Goal: Information Seeking & Learning: Learn about a topic

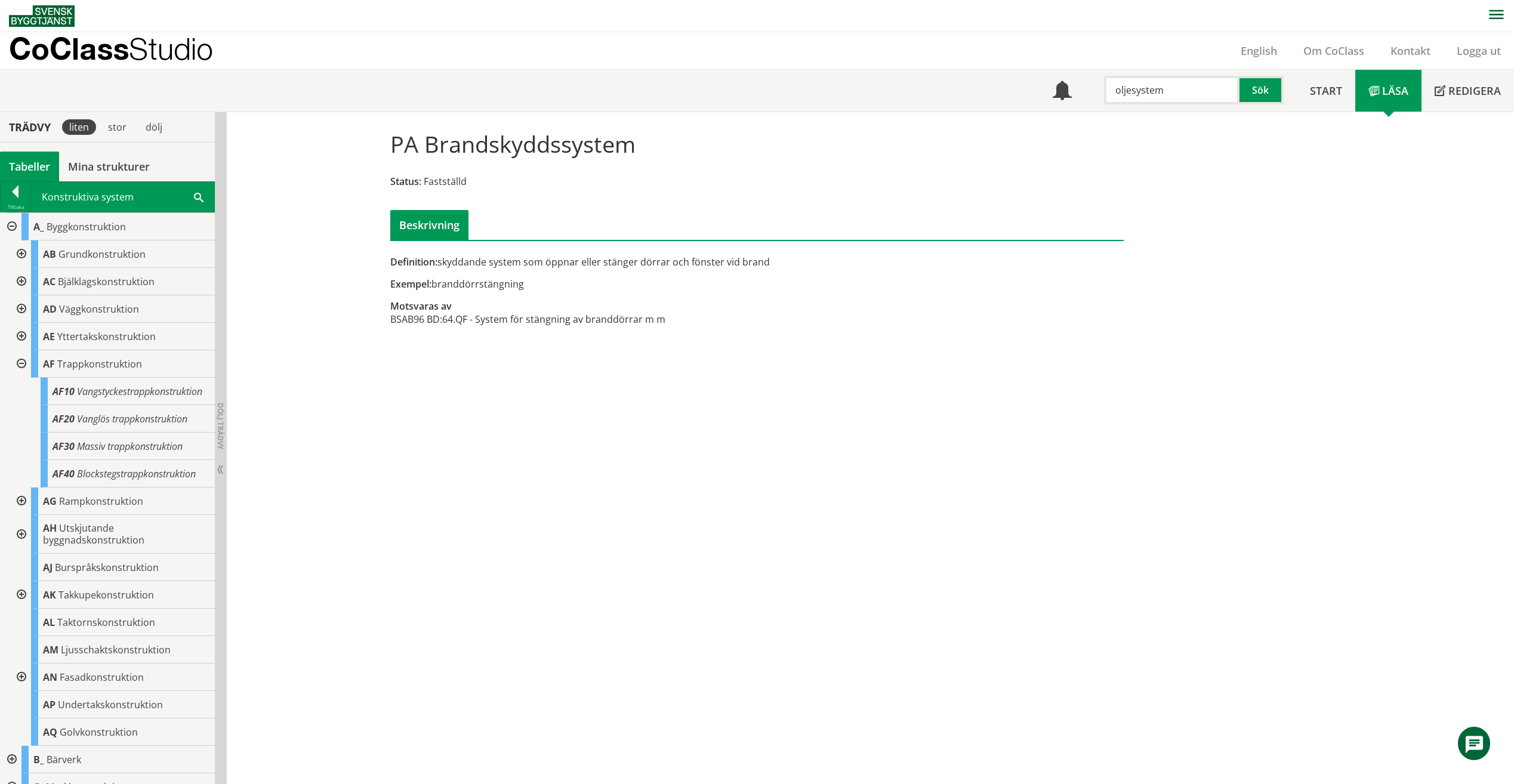
type input "oljesystem"
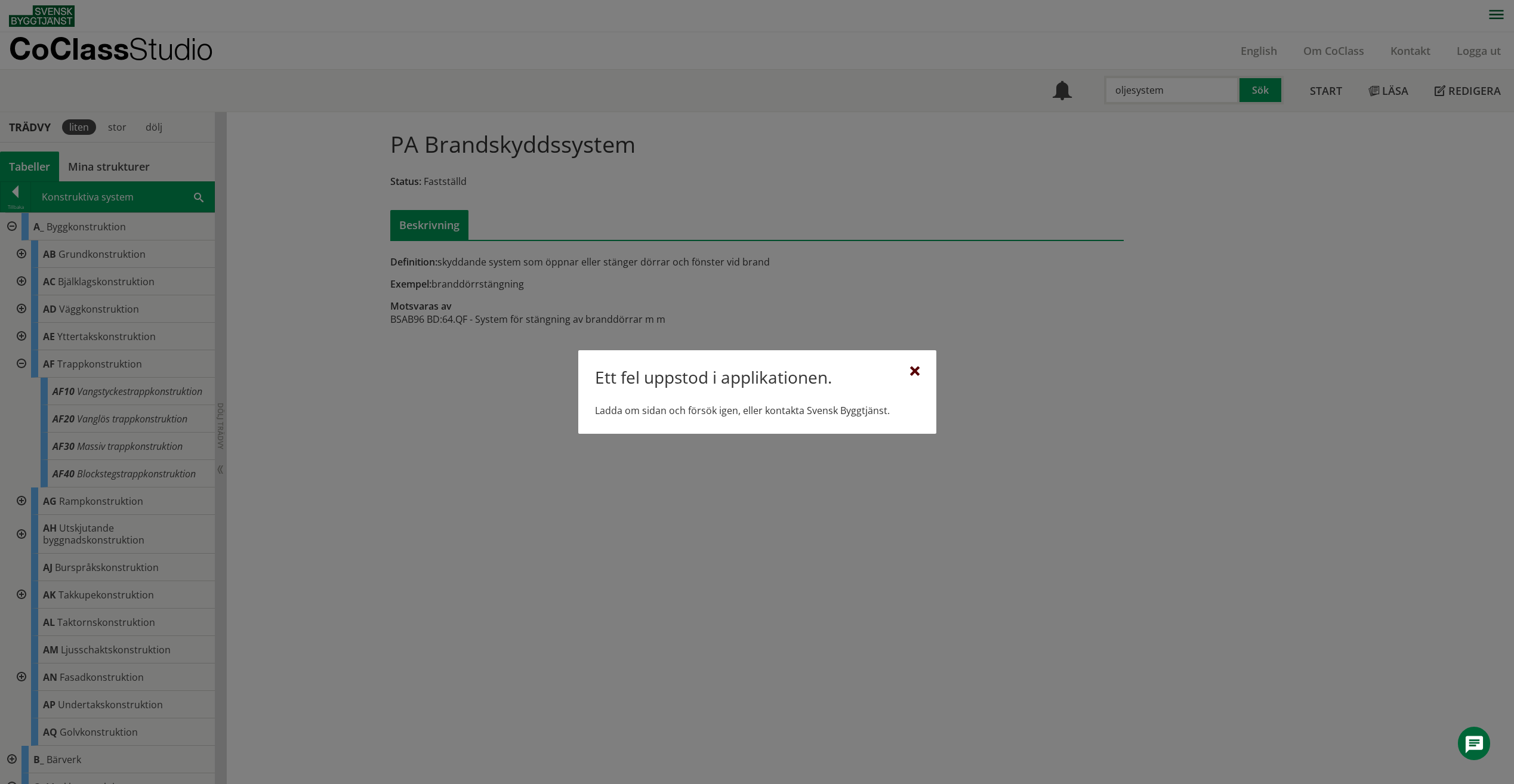
click at [913, 375] on div at bounding box center [915, 371] width 9 height 9
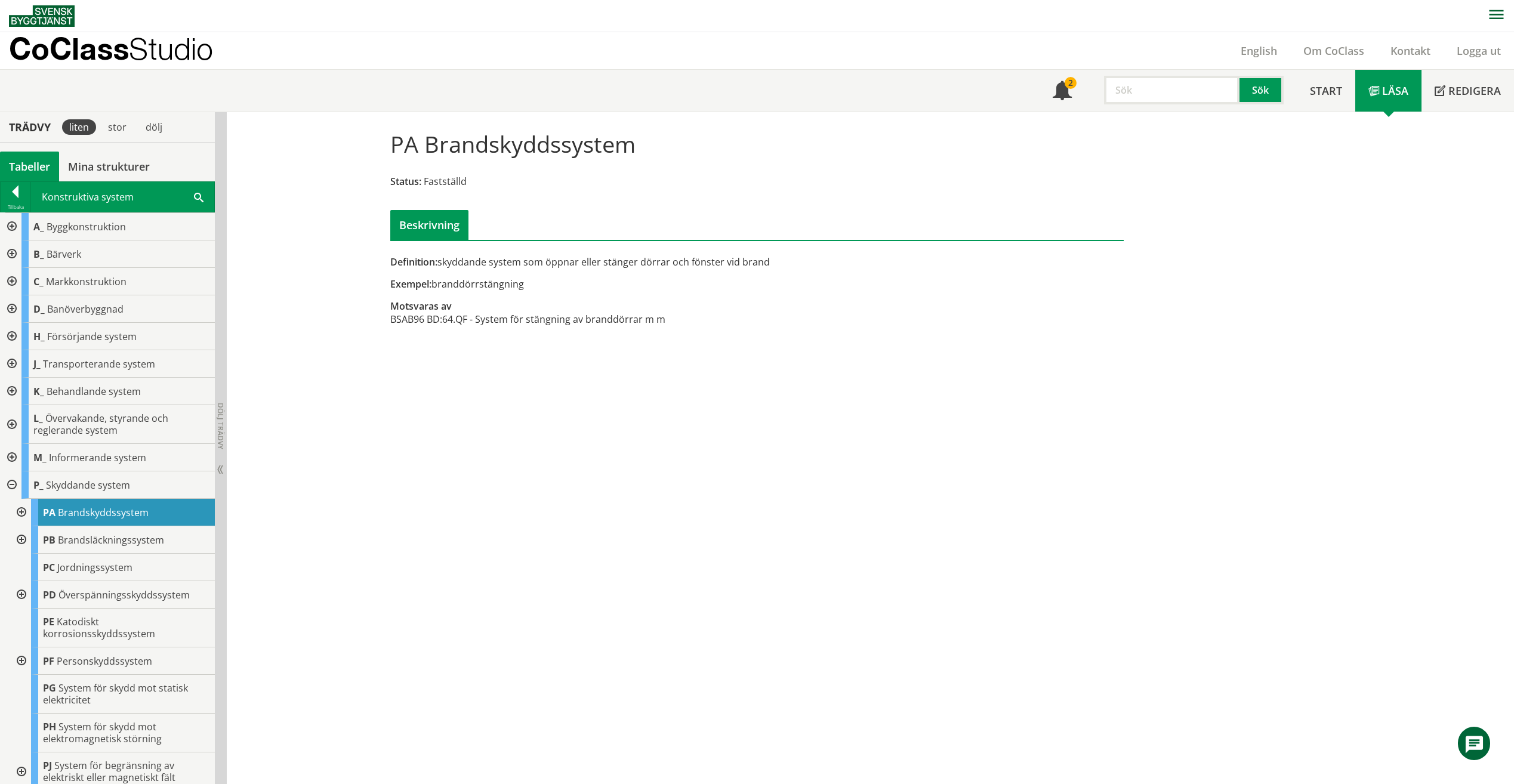
click at [1205, 79] on input "text" at bounding box center [1172, 90] width 136 height 28
type input "oljesystem"
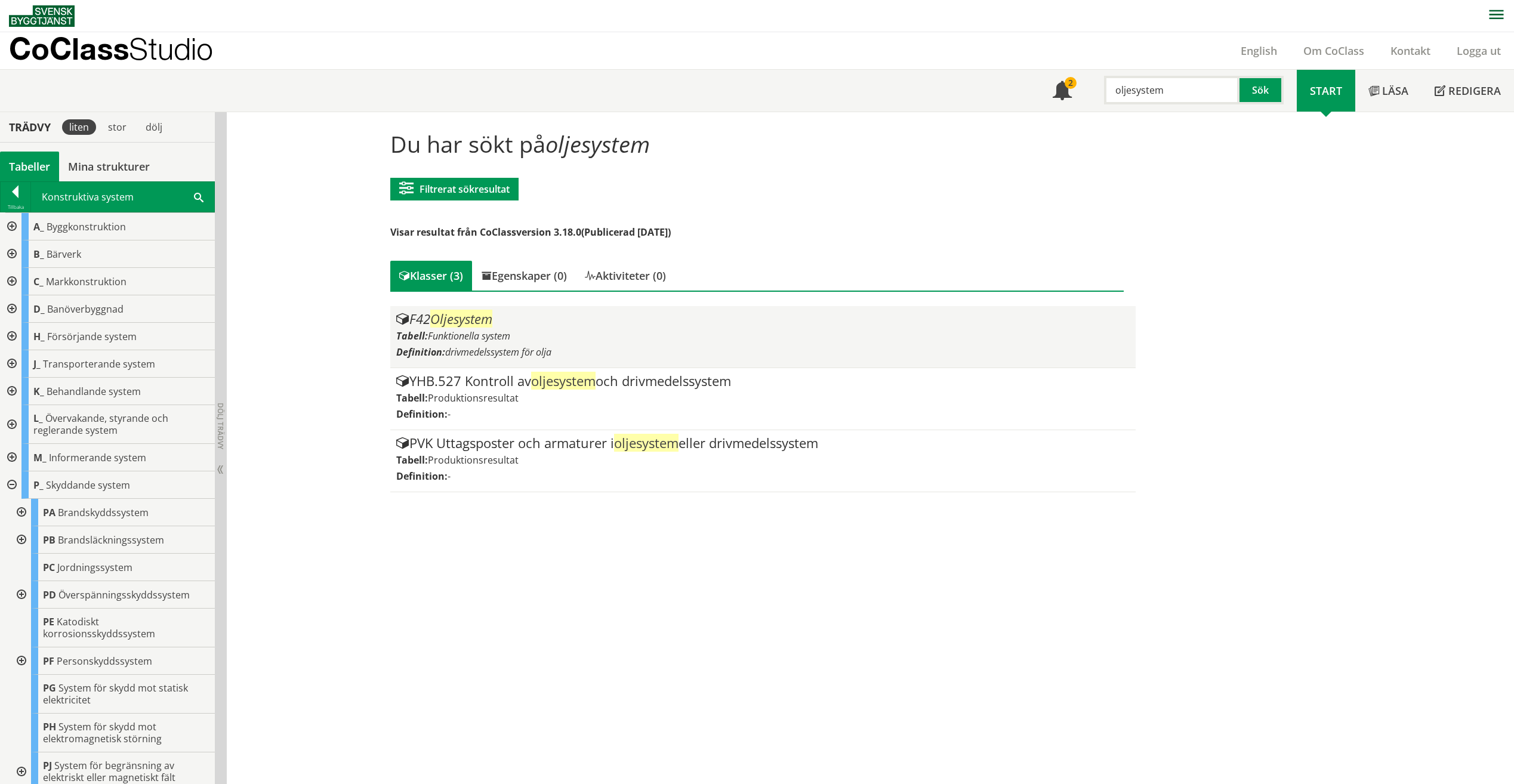
click at [502, 342] on div "F42 Oljesystem Tabell: Funktionella system Definition: drivmedelssystem för olja" at bounding box center [763, 337] width 734 height 50
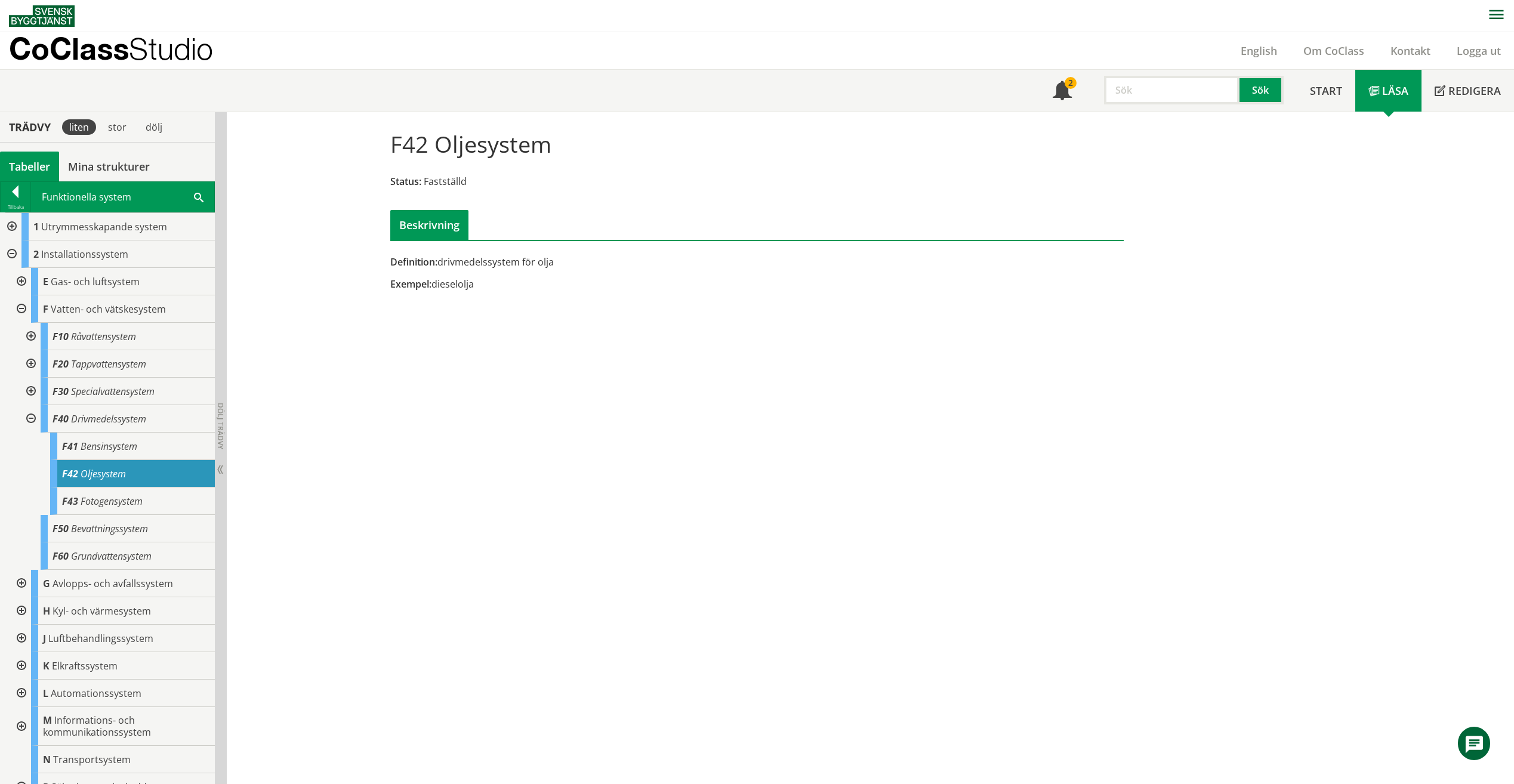
click at [589, 430] on div "F42 Oljesystem Status: Fastställd Beskrivning Definition: drivmedelssystem för …" at bounding box center [871, 448] width 1288 height 672
click at [1218, 91] on input "text" at bounding box center [1172, 90] width 136 height 28
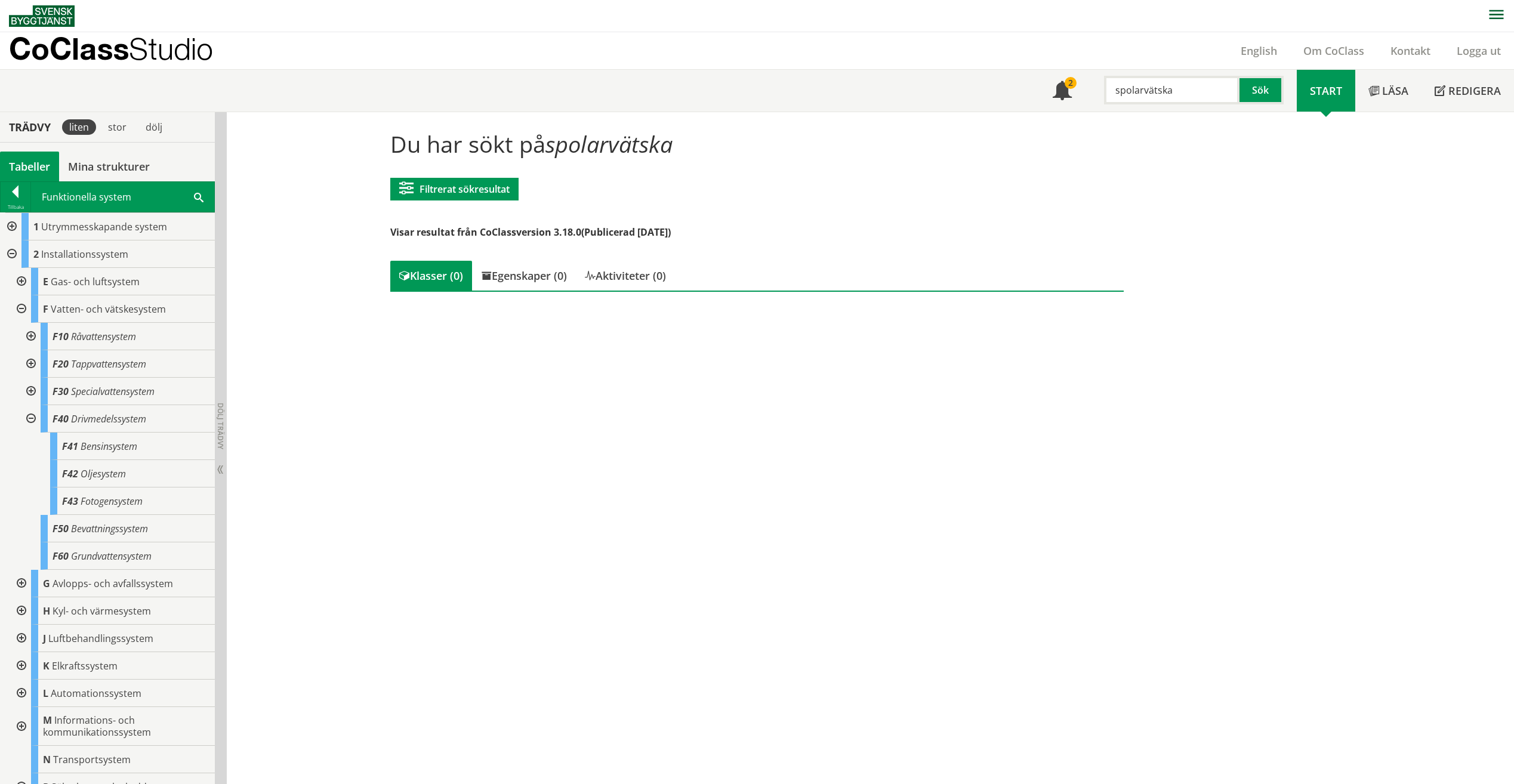
click at [1215, 90] on input "spolarvätska" at bounding box center [1172, 90] width 136 height 28
drag, startPoint x: 1215, startPoint y: 90, endPoint x: 1165, endPoint y: 91, distance: 50.0
click at [1165, 91] on input "spolarvätska" at bounding box center [1172, 90] width 136 height 28
click at [1188, 88] on input "spolarvätska" at bounding box center [1172, 90] width 136 height 28
drag, startPoint x: 1195, startPoint y: 87, endPoint x: 1105, endPoint y: 98, distance: 90.7
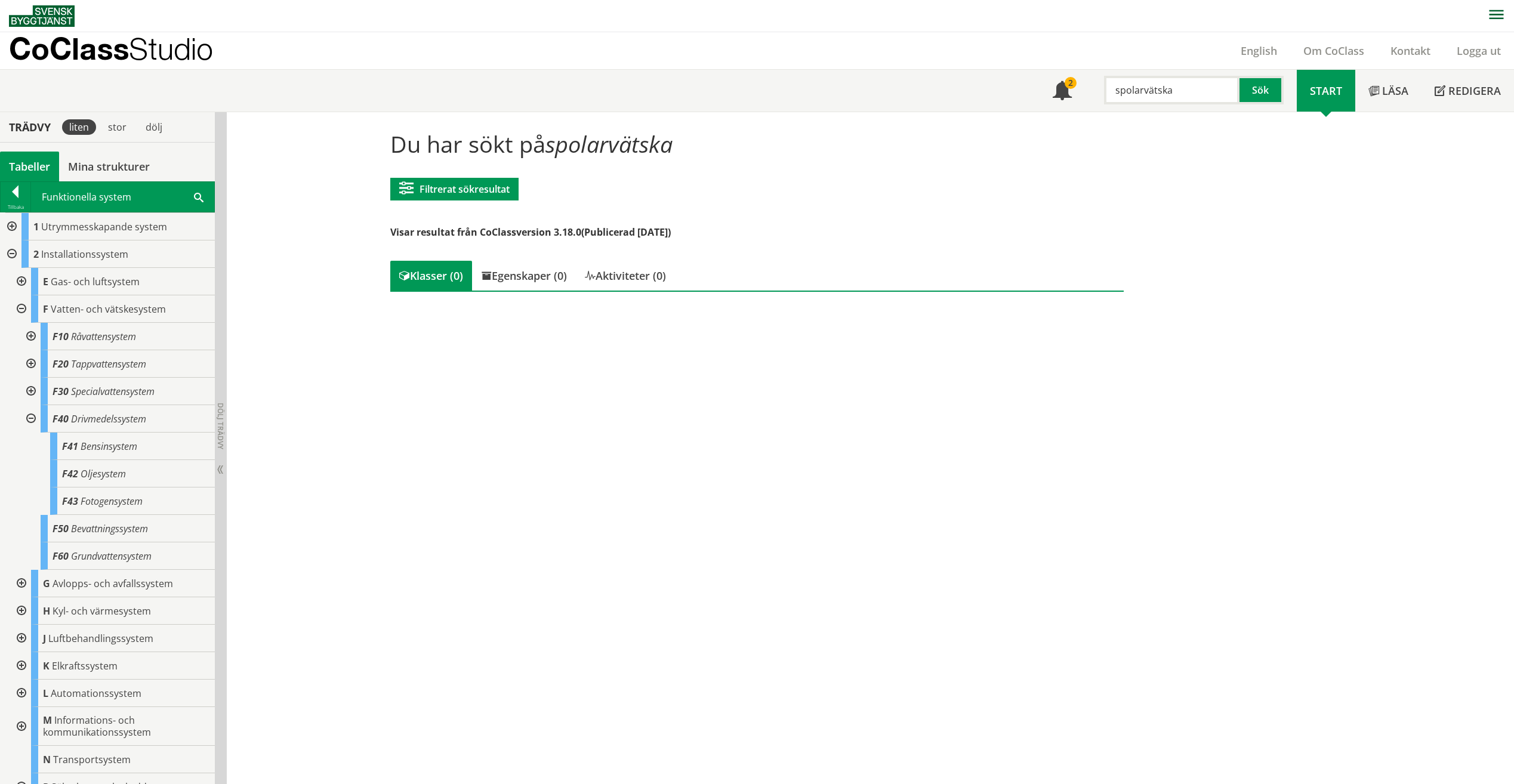
click at [1105, 98] on input "spolarvätska" at bounding box center [1172, 90] width 136 height 28
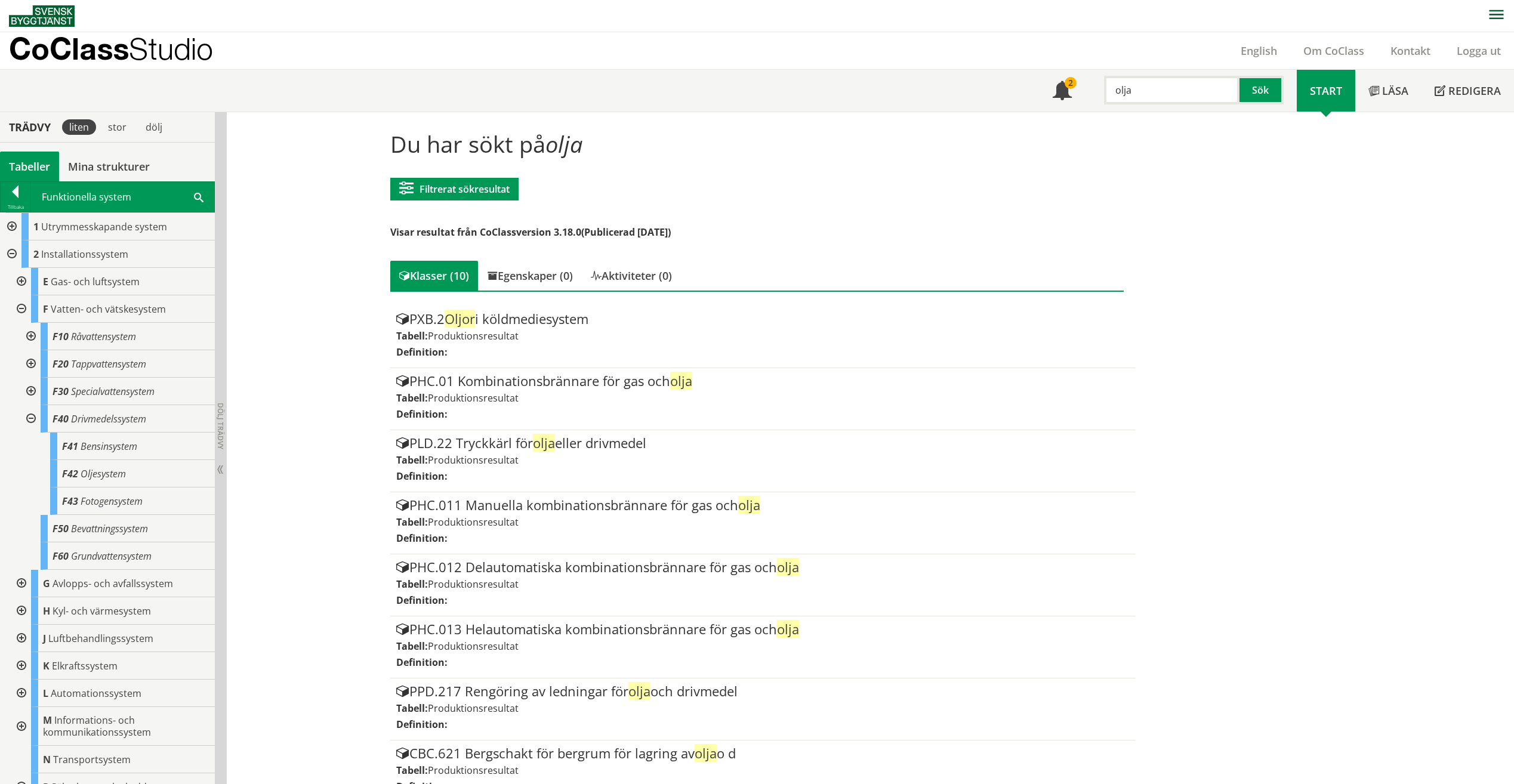
click at [1159, 101] on input "olja" at bounding box center [1172, 90] width 136 height 28
drag, startPoint x: 1159, startPoint y: 94, endPoint x: 1118, endPoint y: 95, distance: 41.0
click at [1118, 95] on input "olja" at bounding box center [1172, 90] width 136 height 28
type input "o"
type input "vätskelagring"
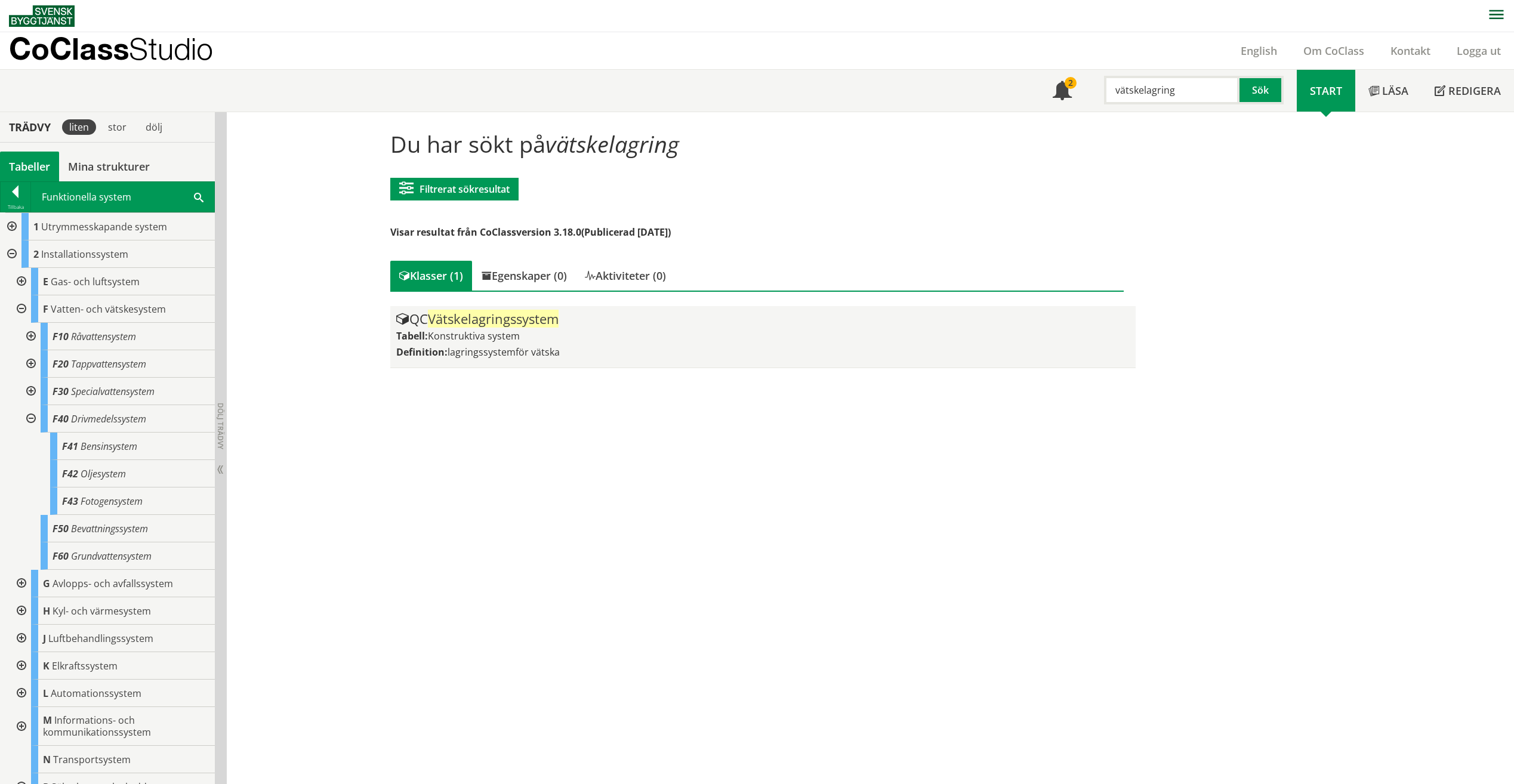
click at [496, 343] on div "QC Vätskelagringssystem Tabell: Konstruktiva system Definition: lagringssystemf…" at bounding box center [763, 337] width 734 height 50
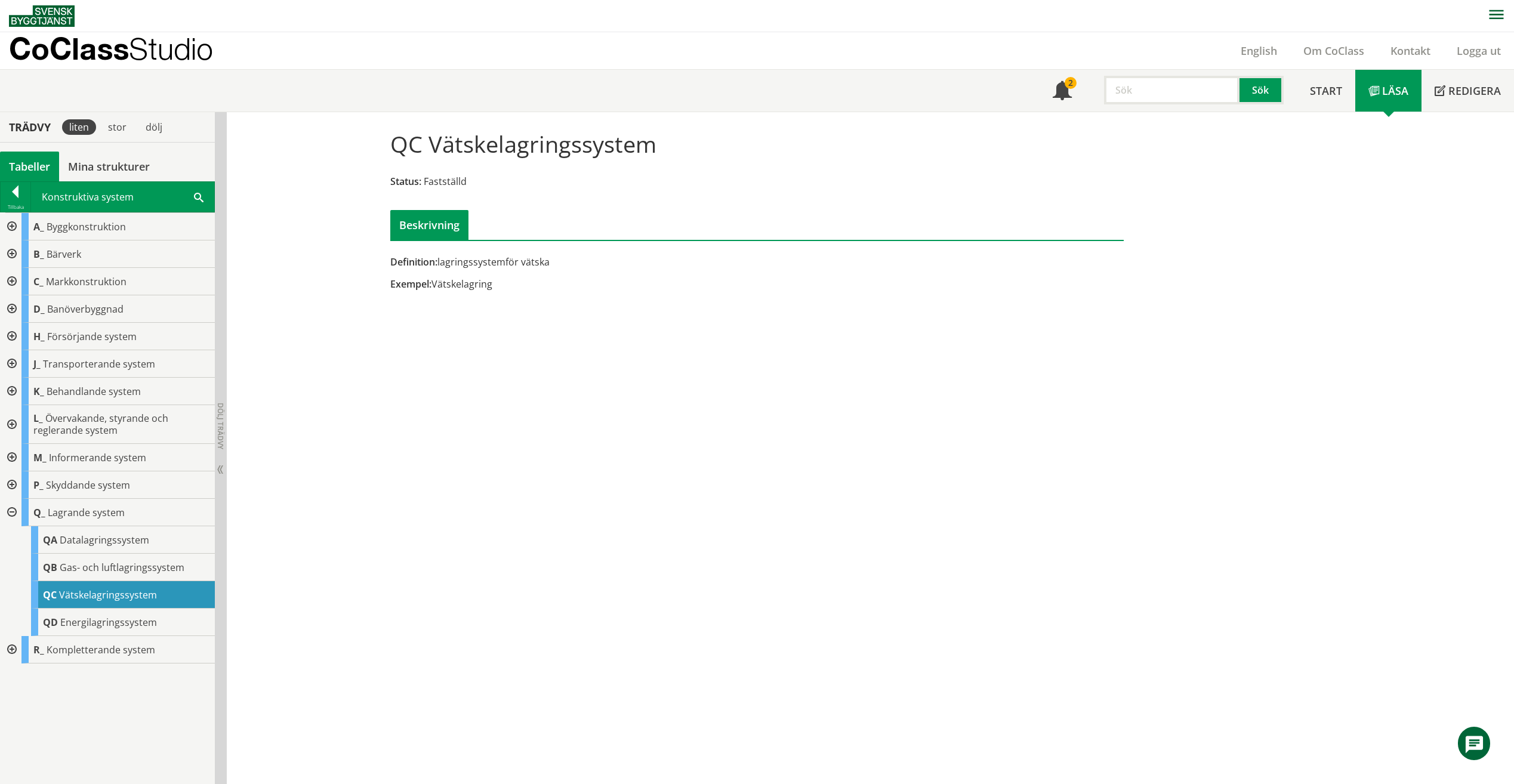
drag, startPoint x: 438, startPoint y: 283, endPoint x: 514, endPoint y: 285, distance: 76.0
click at [514, 285] on div "Exempel: Vätskelagring" at bounding box center [632, 284] width 483 height 13
click at [1136, 84] on input "text" at bounding box center [1172, 90] width 136 height 28
type input "pump"
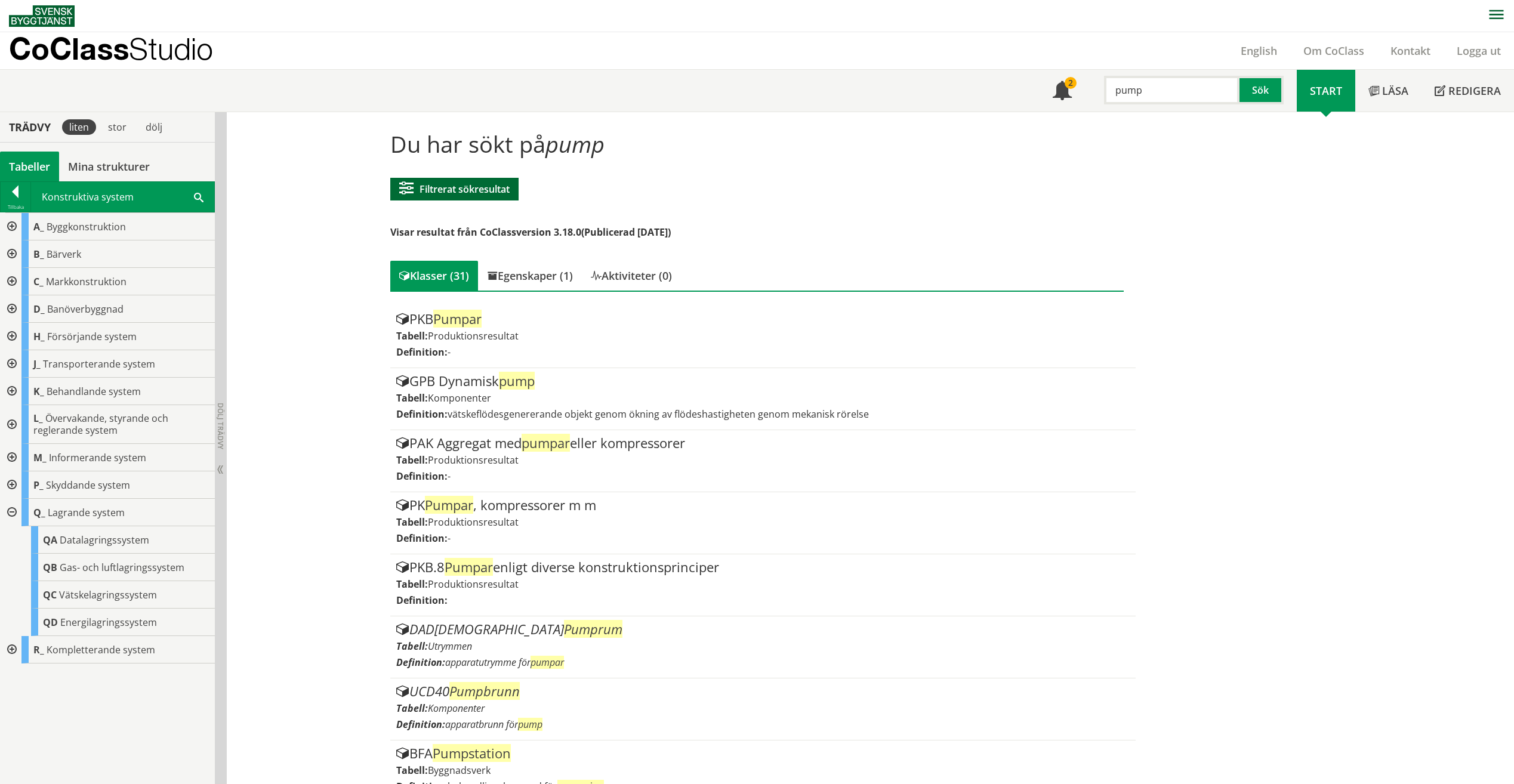
click at [452, 180] on button "Filtrerat sökresultat" at bounding box center [454, 189] width 128 height 23
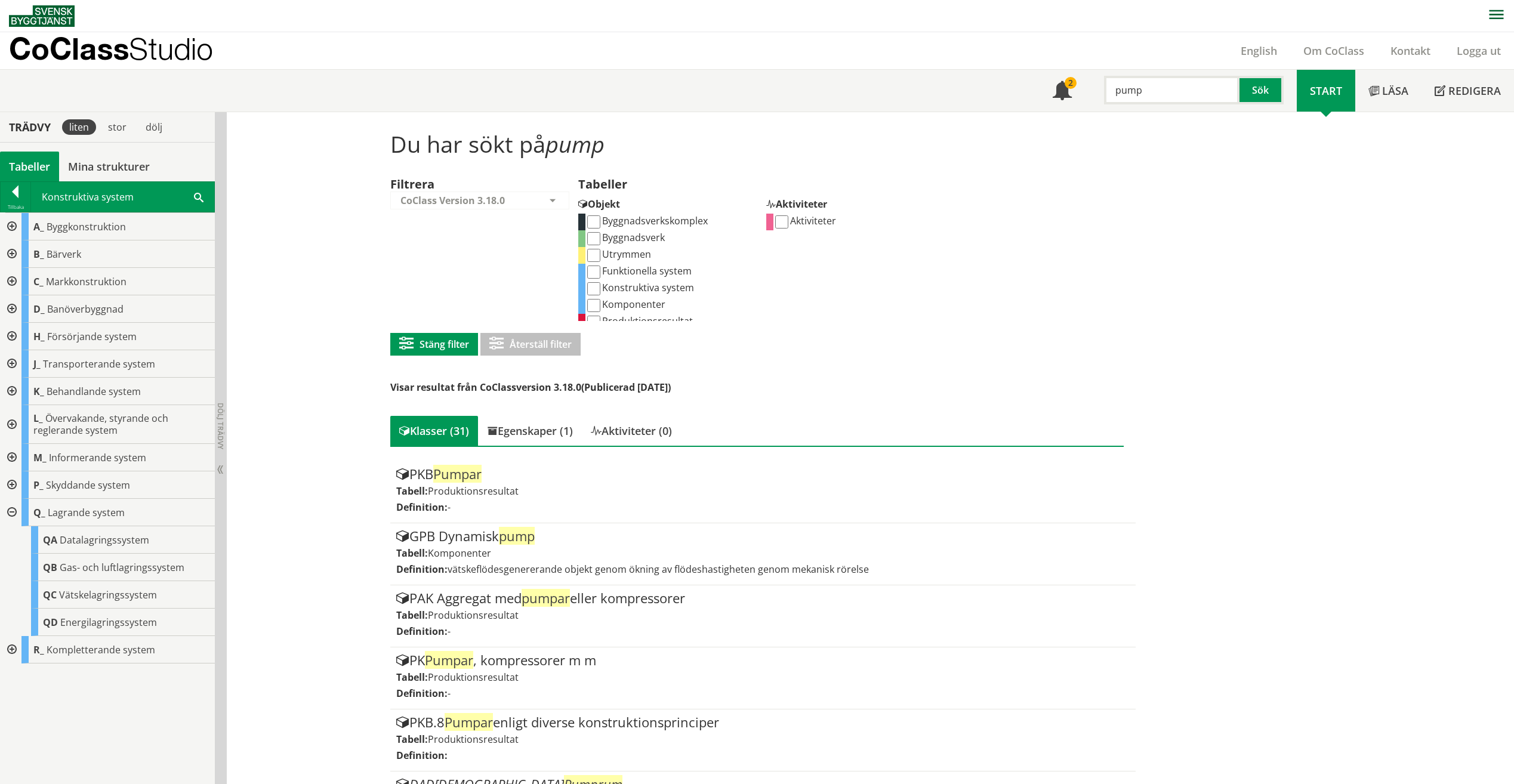
click at [595, 306] on input "Komponenter" at bounding box center [593, 305] width 13 height 13
checkbox input "true"
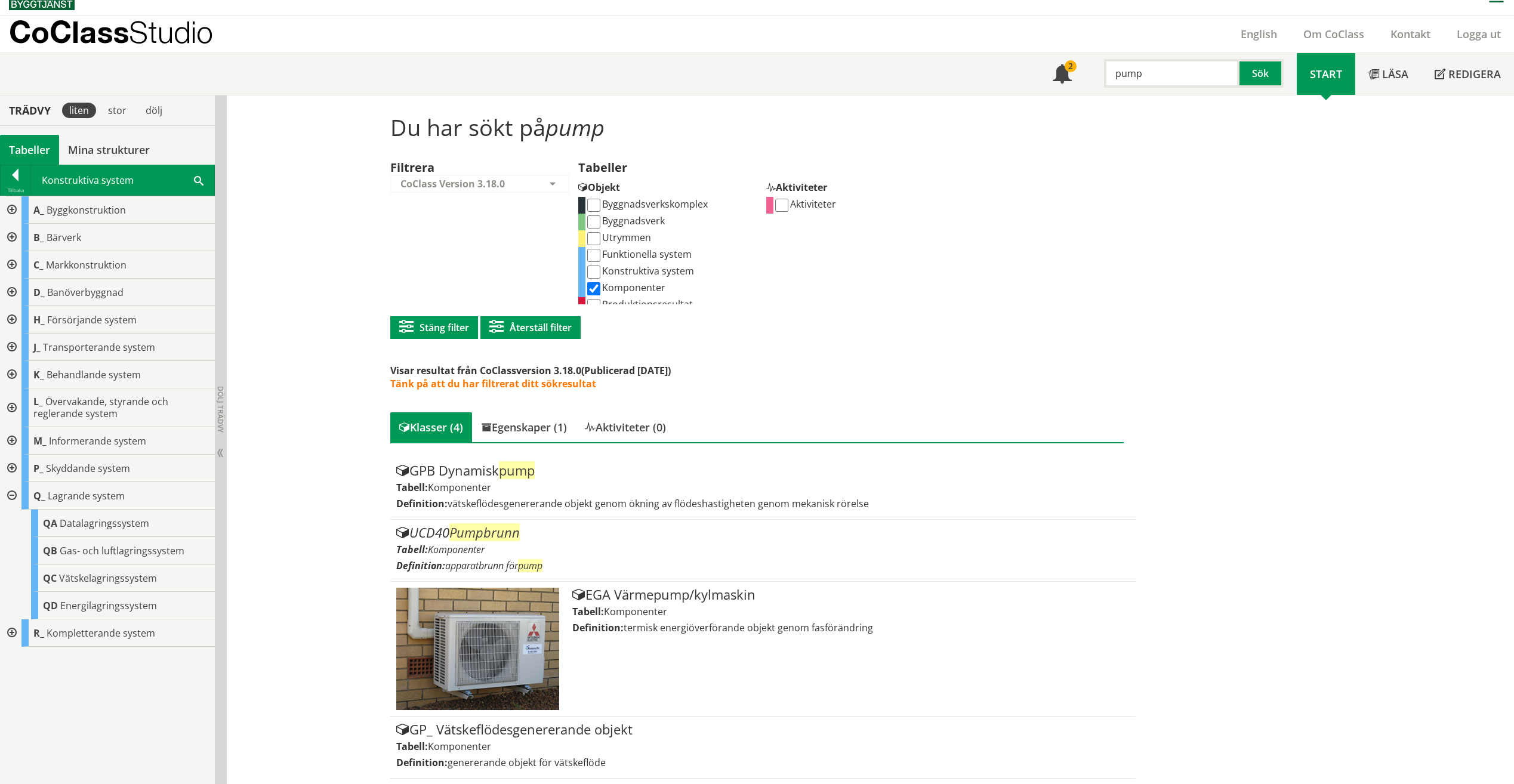
scroll to position [18, 0]
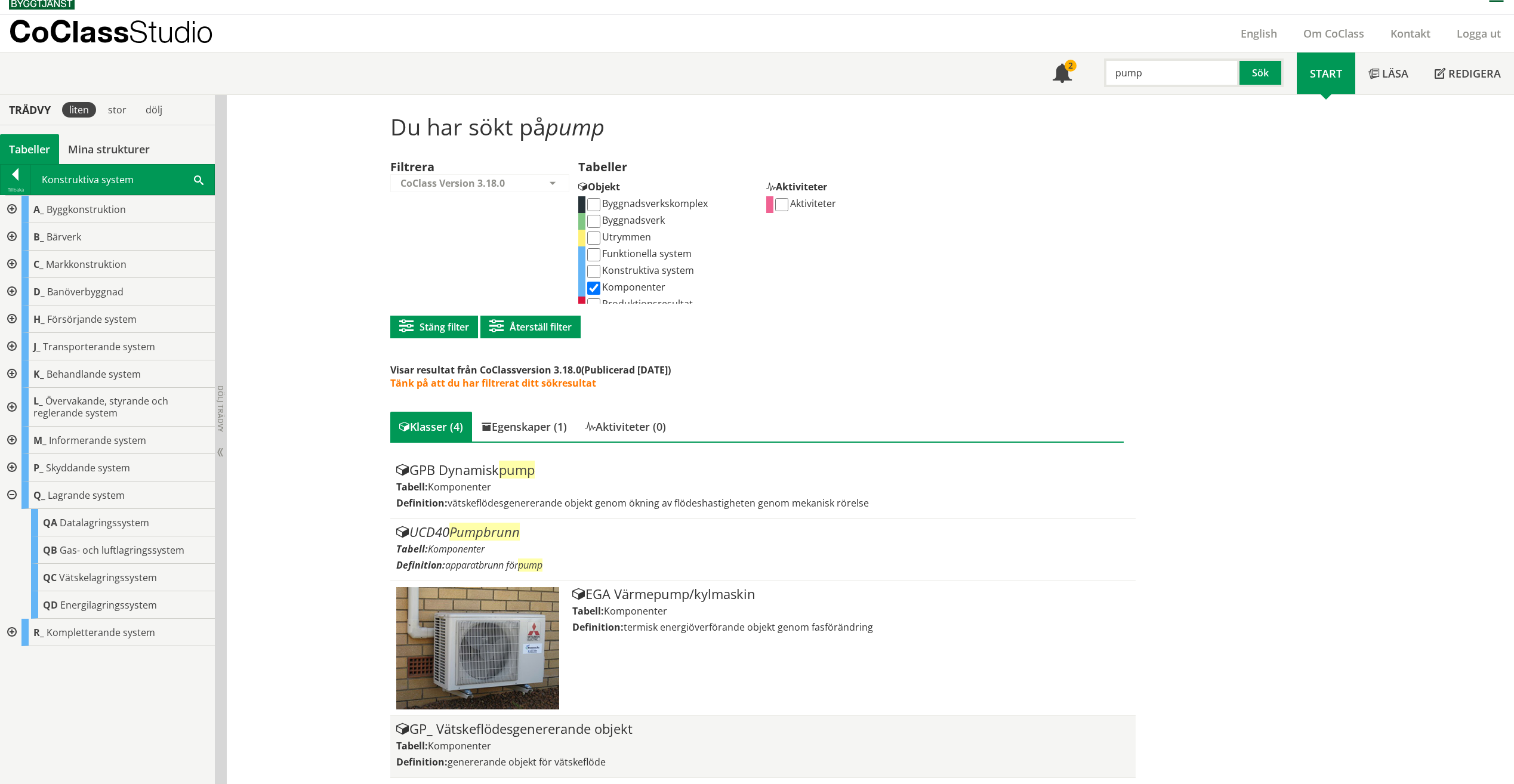
click at [463, 748] on span "Komponenter" at bounding box center [460, 746] width 63 height 13
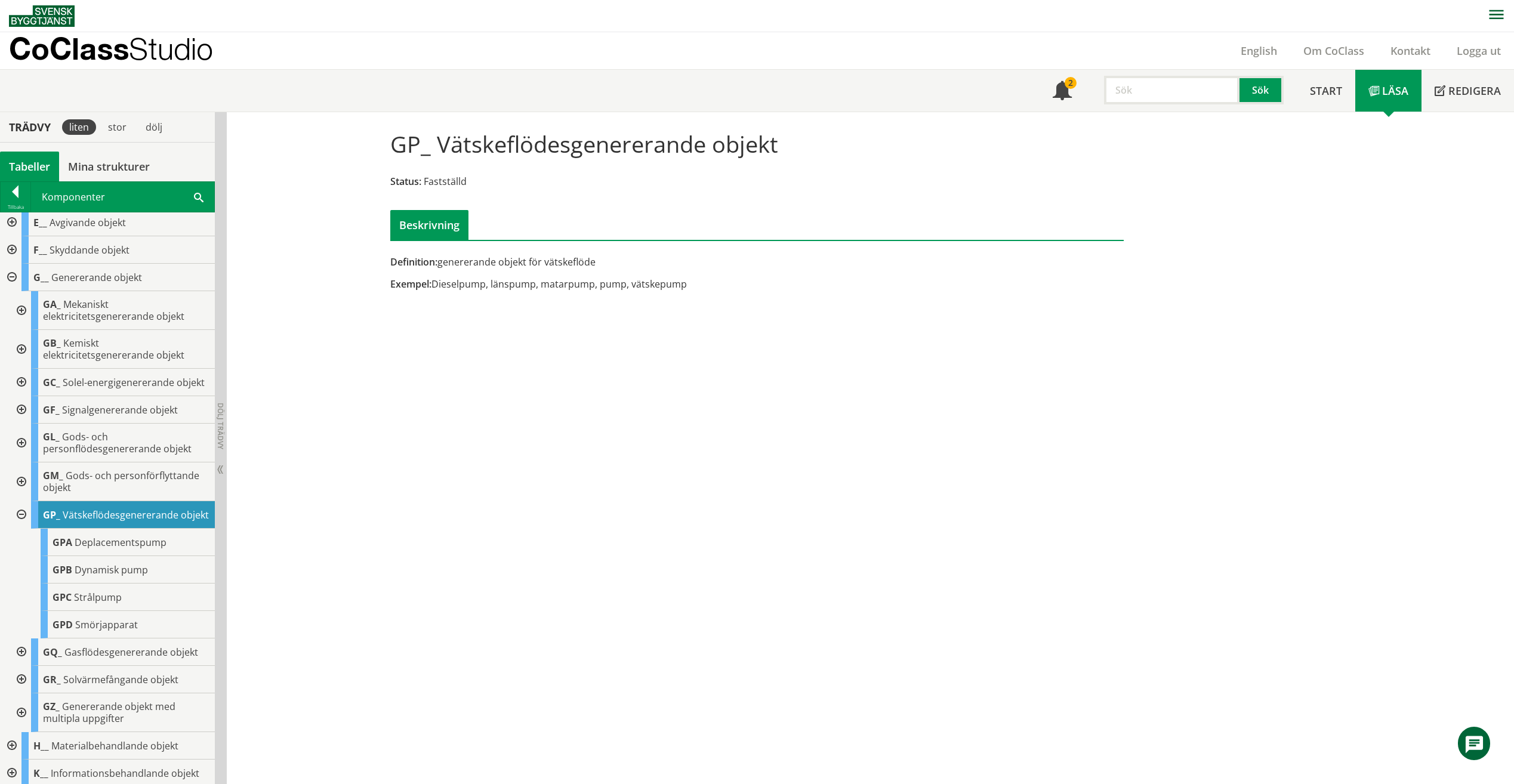
scroll to position [60, 0]
click at [169, 555] on div "GPA Deplacementspump" at bounding box center [127, 542] width 174 height 28
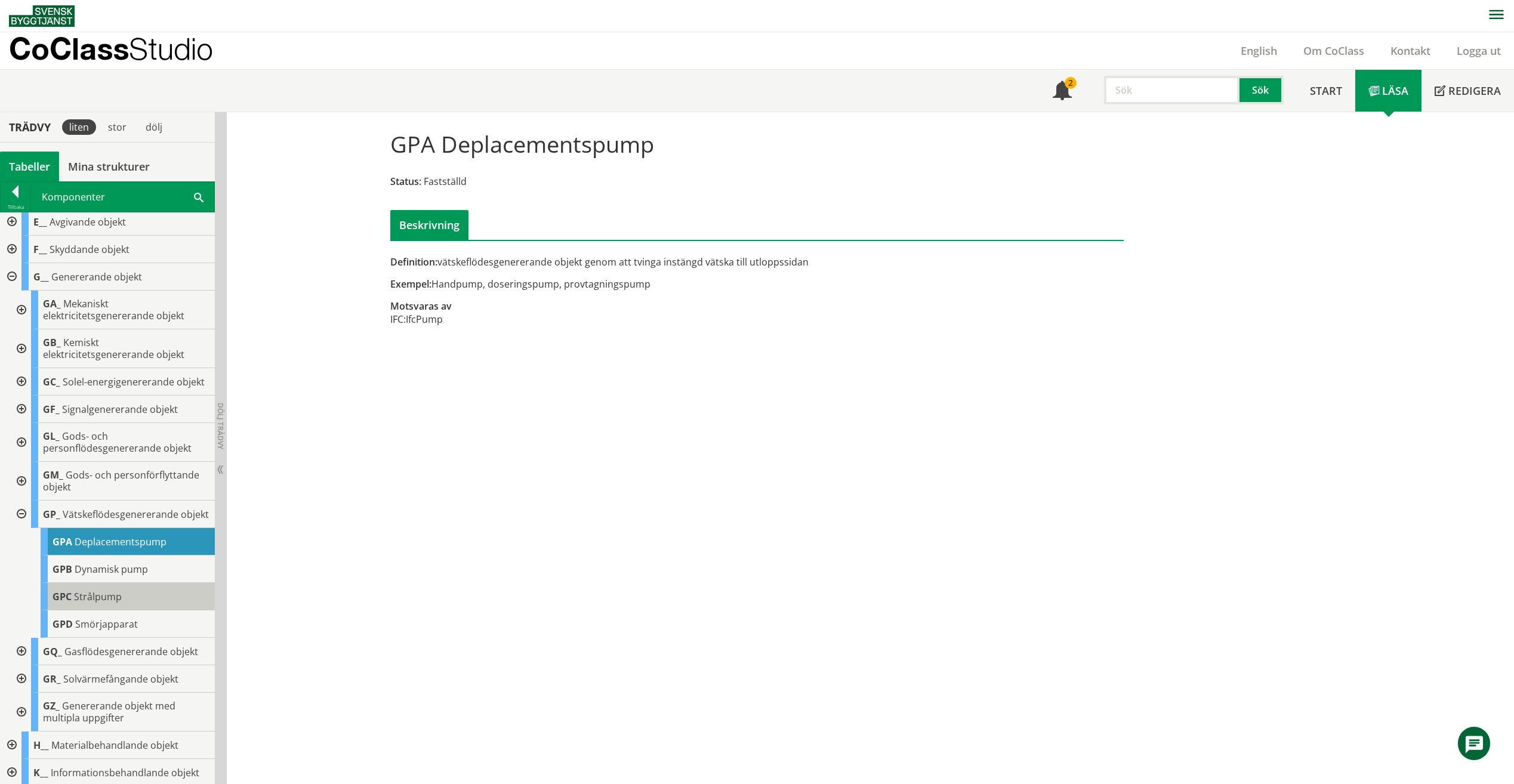
click at [146, 611] on div "GPC Strålpump" at bounding box center [127, 597] width 174 height 28
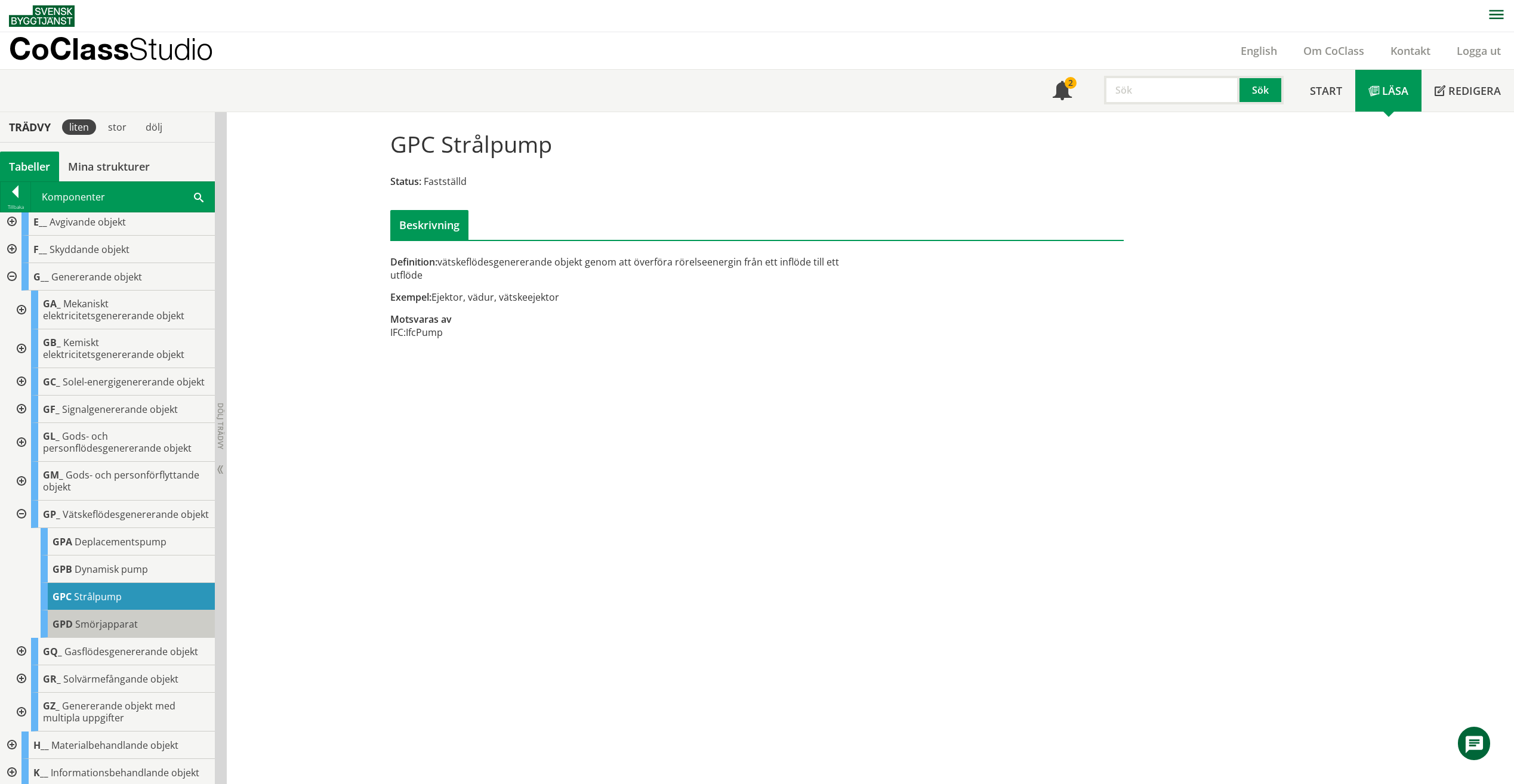
click at [143, 637] on div "GPD Smörjapparat" at bounding box center [127, 624] width 174 height 28
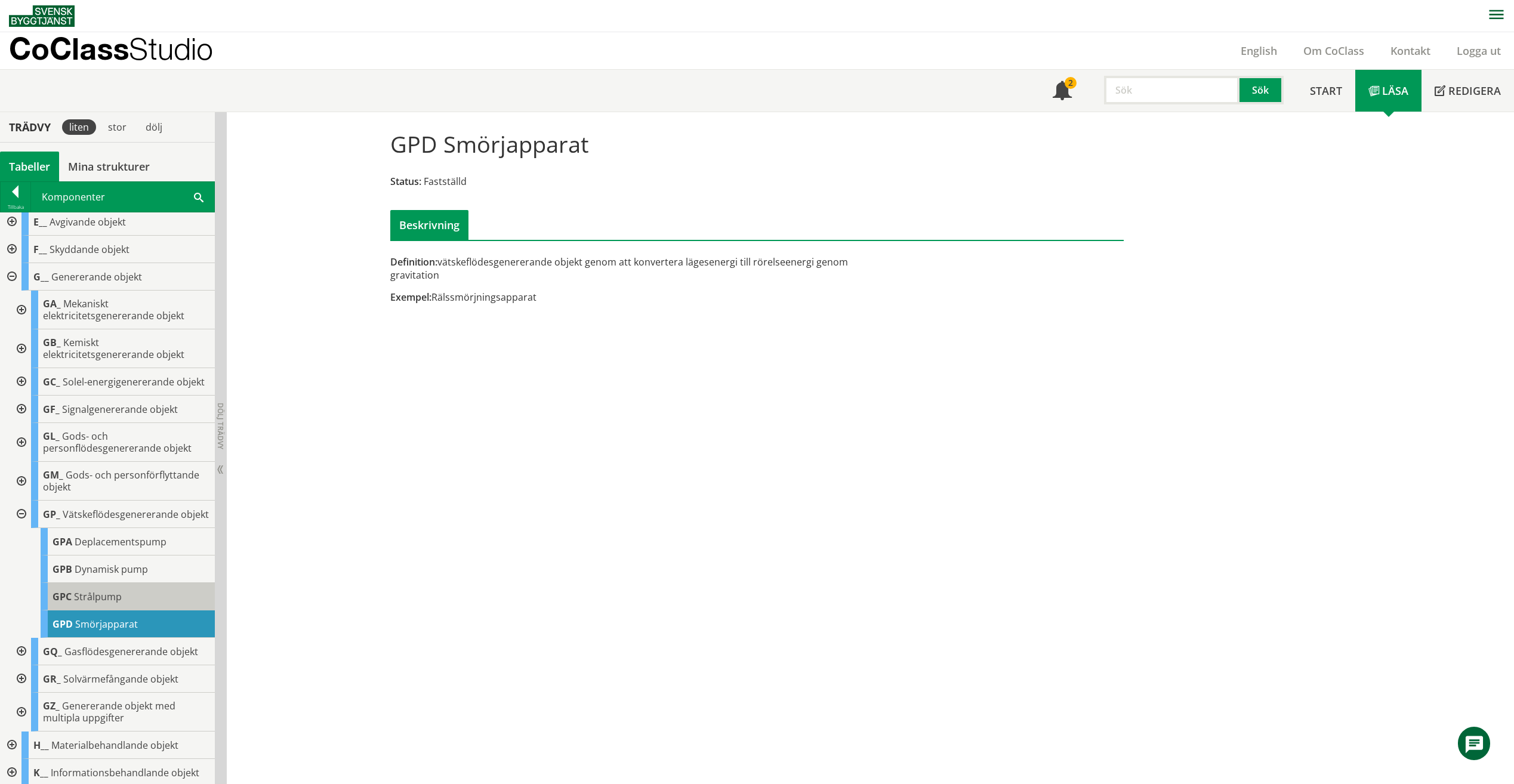
click at [141, 611] on div "GPC Strålpump" at bounding box center [127, 597] width 174 height 28
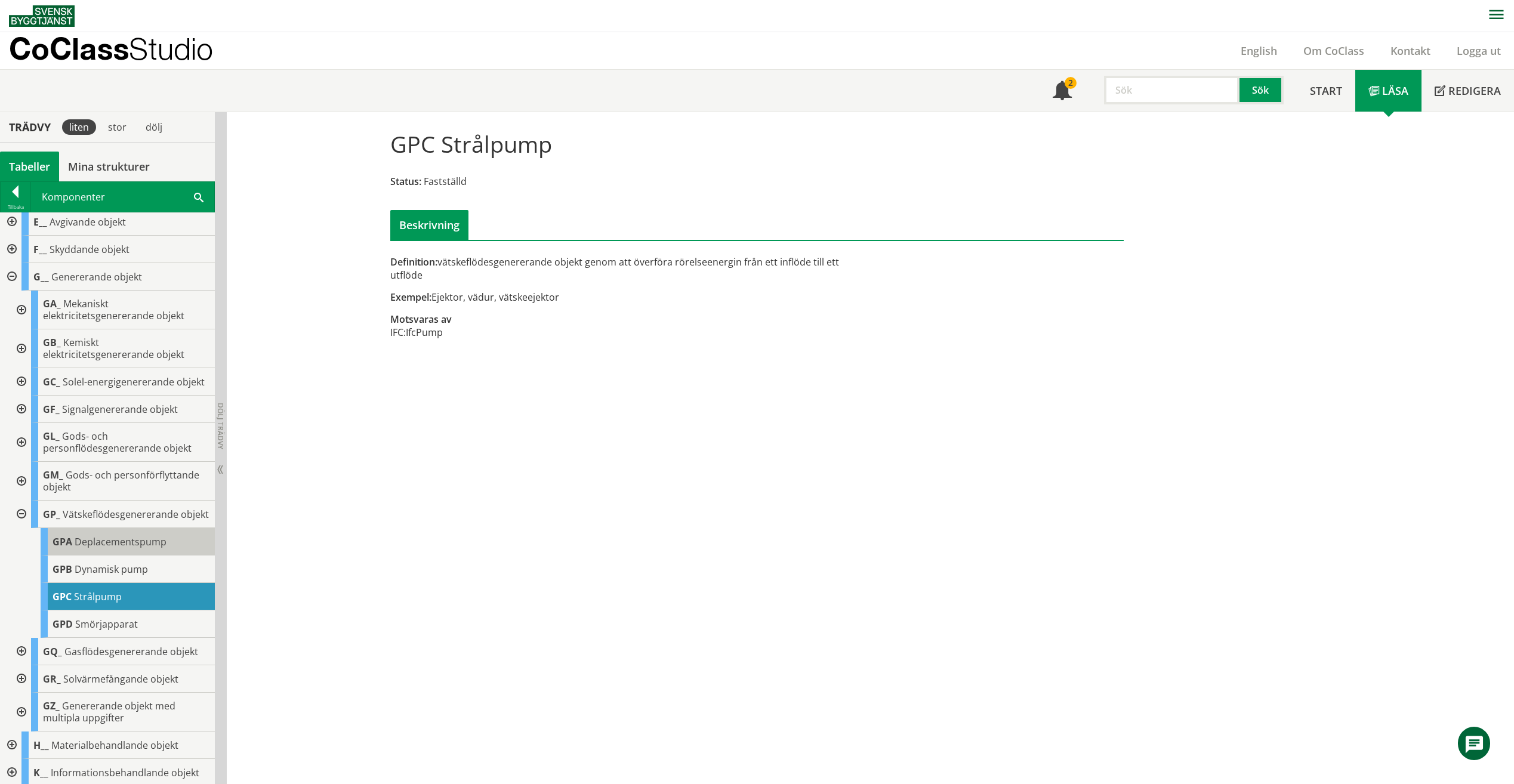
click at [176, 555] on div "GPA Deplacementspump" at bounding box center [127, 542] width 174 height 28
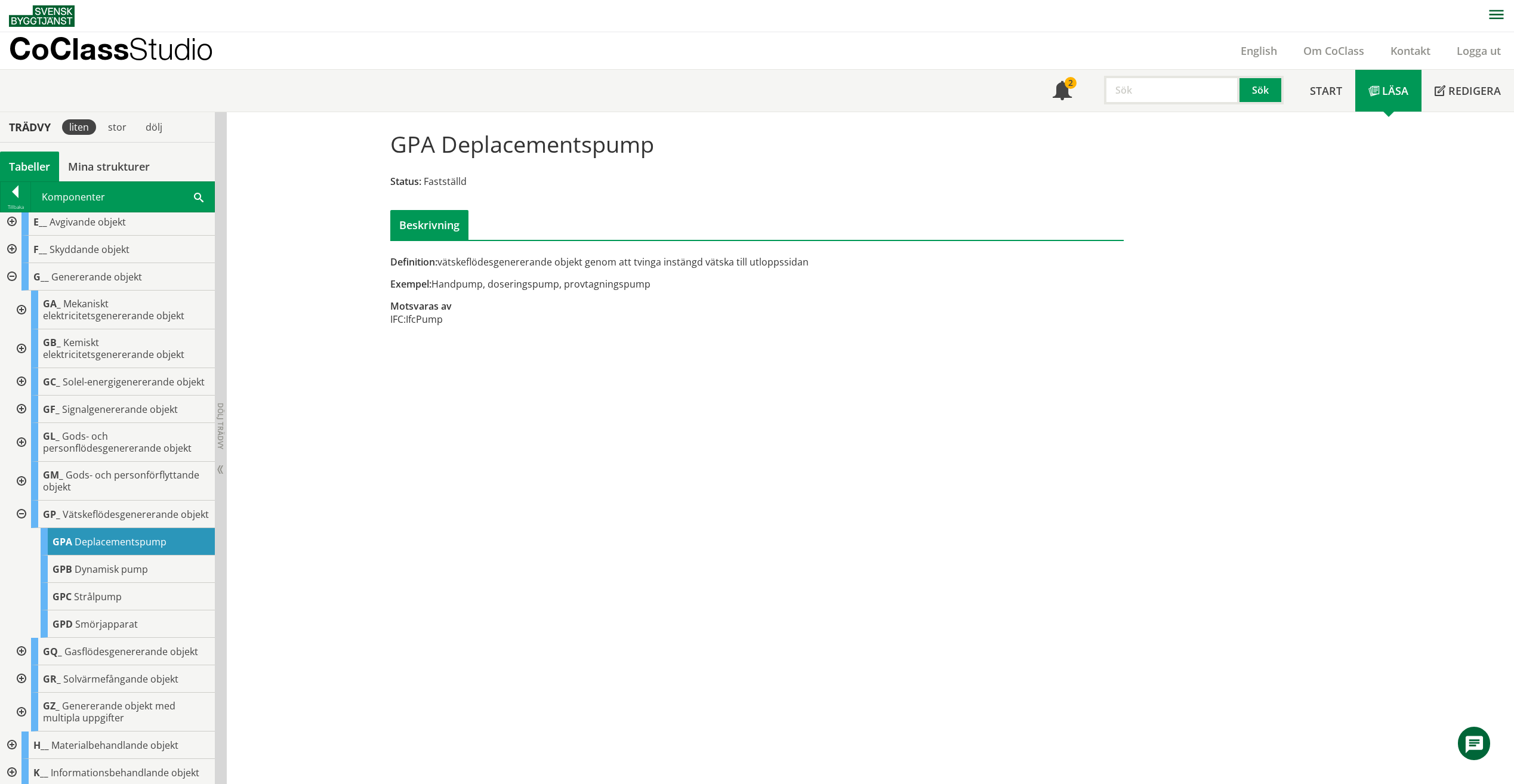
drag, startPoint x: 483, startPoint y: 281, endPoint x: 552, endPoint y: 282, distance: 69.0
click at [552, 282] on div "Exempel: Handpump, doseringspump, provtagningspump" at bounding box center [632, 284] width 483 height 13
drag, startPoint x: 163, startPoint y: 588, endPoint x: 179, endPoint y: 584, distance: 16.5
click at [168, 583] on div "GPB Dynamisk pump" at bounding box center [127, 569] width 174 height 28
click at [147, 583] on div "GPB Dynamisk pump" at bounding box center [127, 569] width 174 height 28
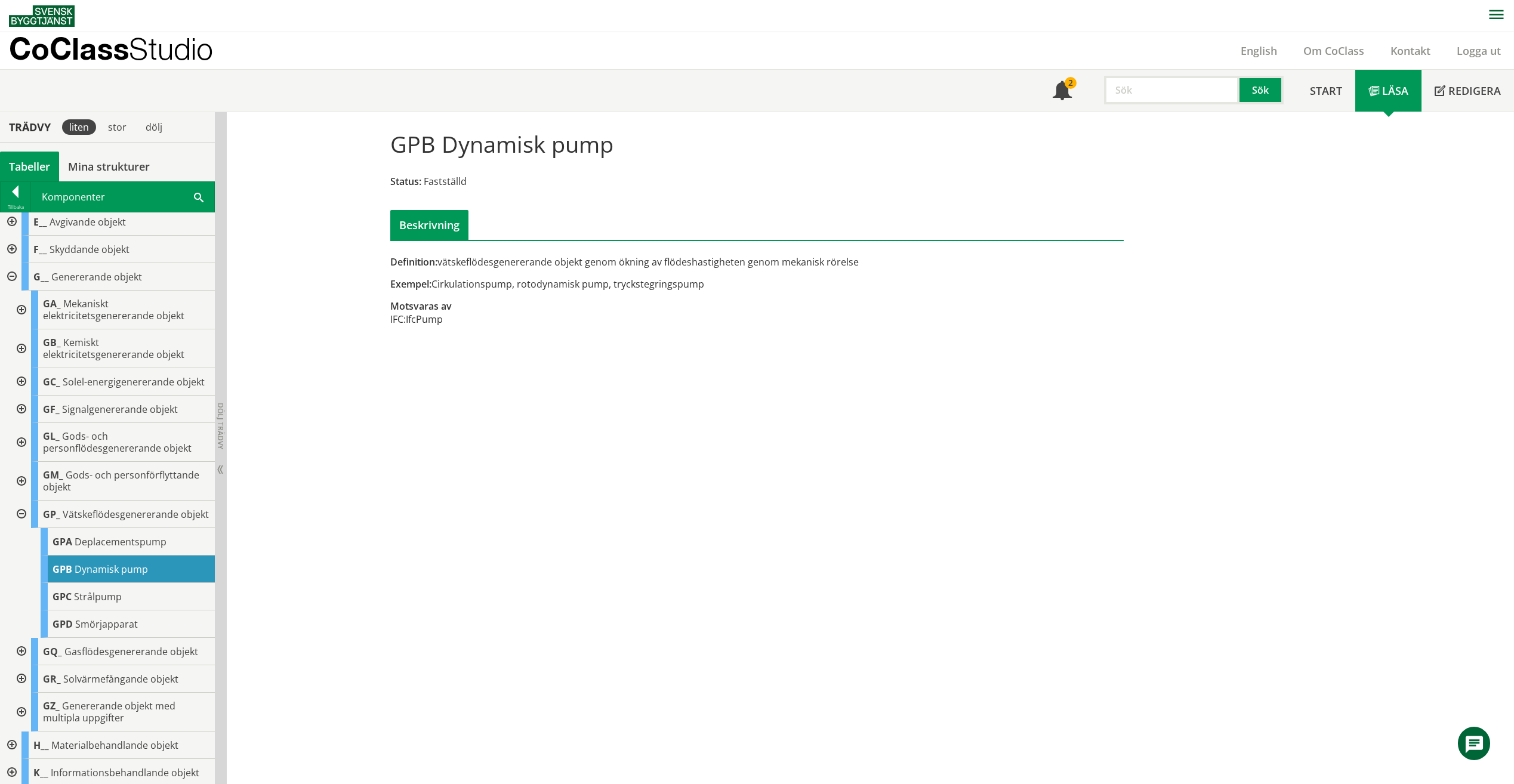
drag, startPoint x: 518, startPoint y: 283, endPoint x: 637, endPoint y: 281, distance: 119.0
click at [635, 281] on div "Exempel: Cirkulationspump, rotodynamisk pump, tryckstegringspump" at bounding box center [632, 284] width 483 height 13
drag, startPoint x: 737, startPoint y: 284, endPoint x: 537, endPoint y: 284, distance: 200.0
click at [537, 284] on div "Exempel: Cirkulationspump, rotodynamisk pump, tryckstegringspump" at bounding box center [632, 284] width 483 height 13
click at [147, 548] on span "Deplacementspump" at bounding box center [120, 542] width 92 height 13
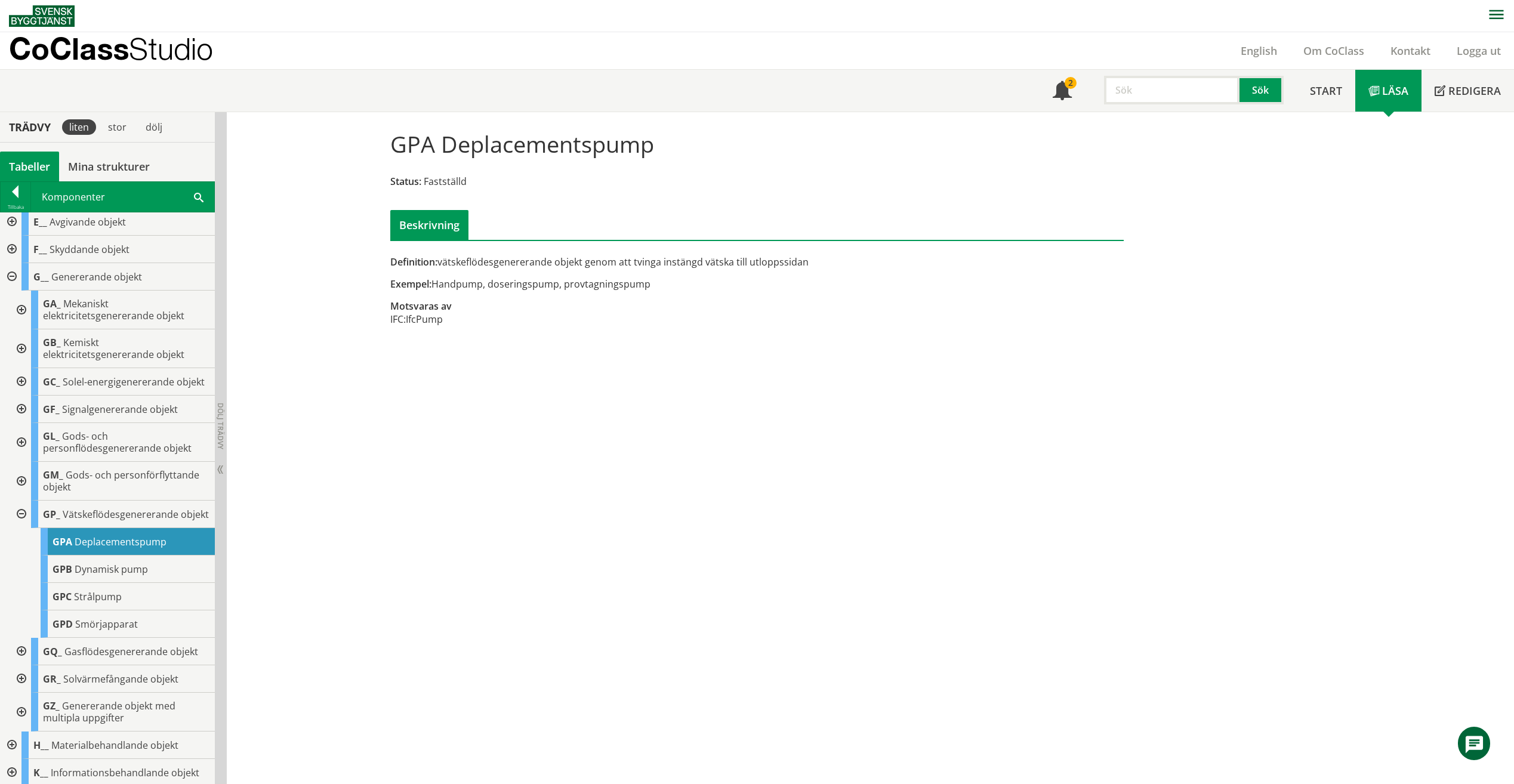
drag, startPoint x: 655, startPoint y: 141, endPoint x: 449, endPoint y: 143, distance: 206.0
click at [449, 143] on div "GPA Deplacementspump Status: Fastställd Beskrivning" at bounding box center [757, 180] width 752 height 119
click at [117, 583] on div "GPB Dynamisk pump" at bounding box center [127, 569] width 174 height 28
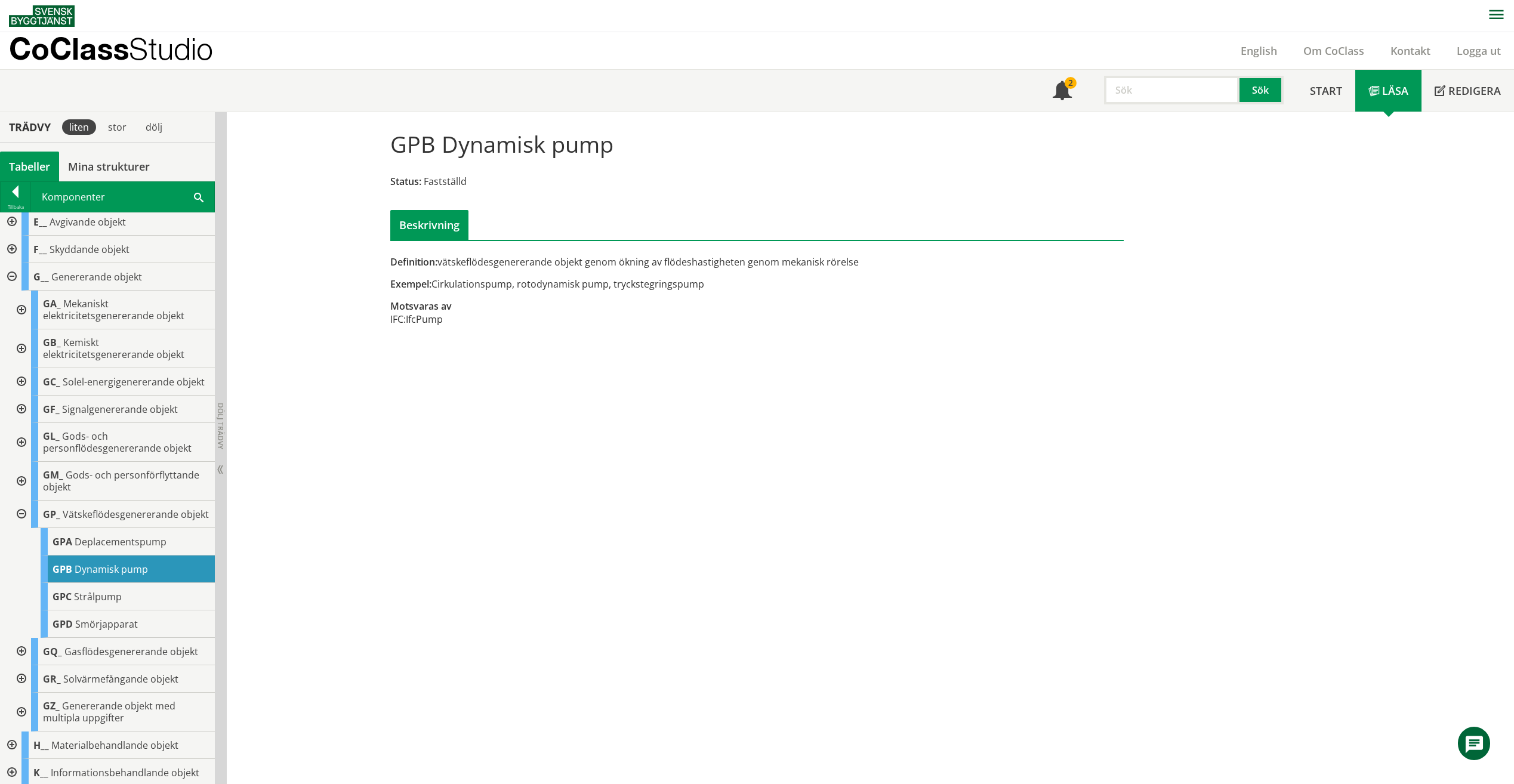
drag, startPoint x: 498, startPoint y: 265, endPoint x: 665, endPoint y: 265, distance: 167.0
click at [665, 265] on div "Definition: vätskeflödesgenererande objekt genom ökning av flödeshastigheten ge…" at bounding box center [632, 262] width 483 height 13
